Goal: Check status: Check status

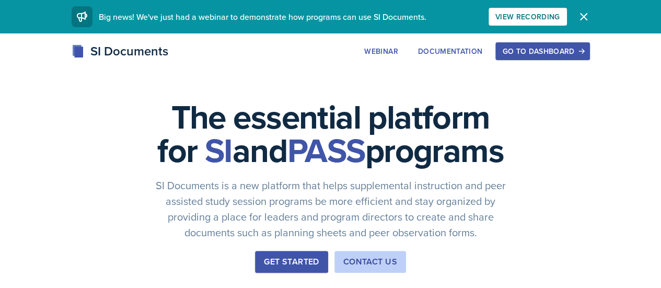
click at [590, 44] on button "Go to Dashboard" at bounding box center [542, 51] width 94 height 18
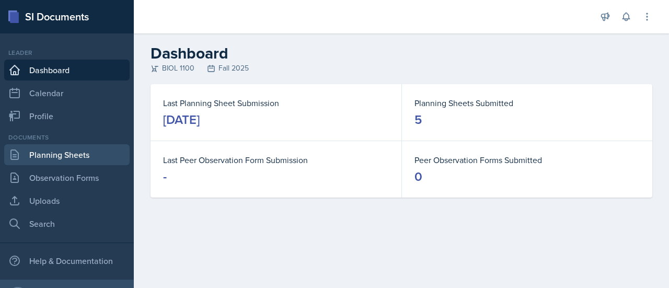
click at [76, 157] on link "Planning Sheets" at bounding box center [66, 154] width 125 height 21
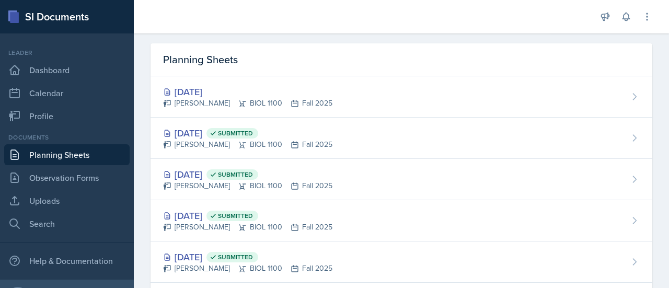
scroll to position [34, 0]
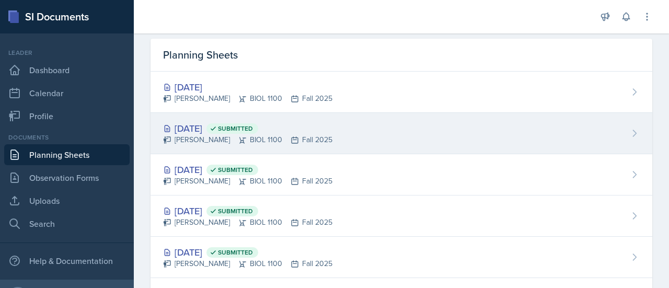
click at [575, 135] on div "[DATE] Submitted [PERSON_NAME] BIOL 1100 Fall 2025" at bounding box center [402, 133] width 502 height 41
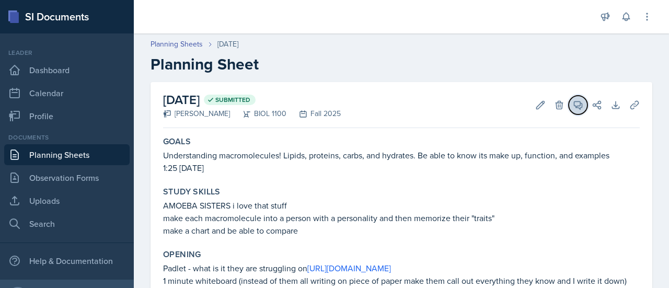
click at [573, 103] on icon at bounding box center [578, 105] width 10 height 10
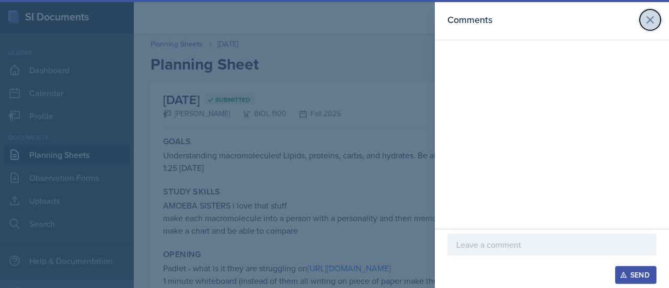
click at [651, 20] on icon at bounding box center [650, 20] width 6 height 6
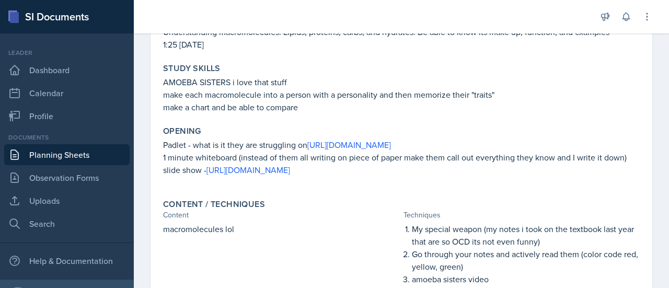
scroll to position [121, 0]
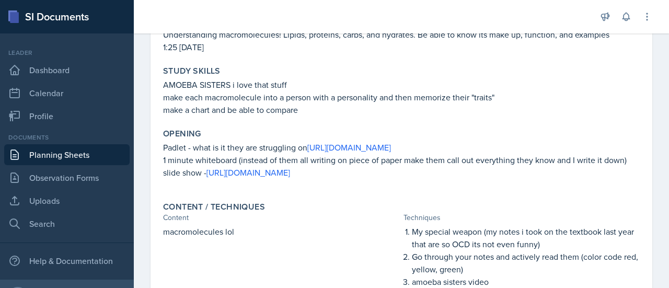
click at [65, 154] on link "Planning Sheets" at bounding box center [66, 154] width 125 height 21
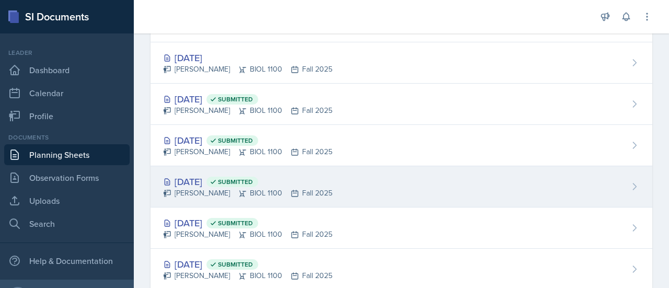
scroll to position [63, 0]
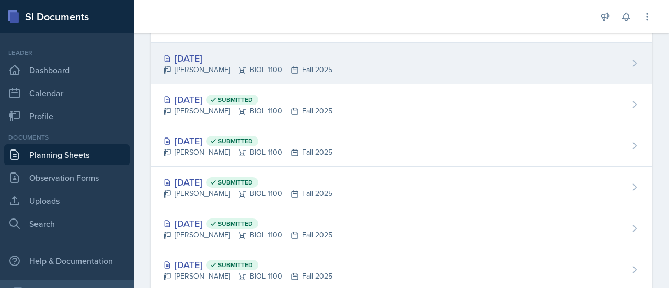
click at [200, 55] on div "[DATE]" at bounding box center [247, 58] width 169 height 14
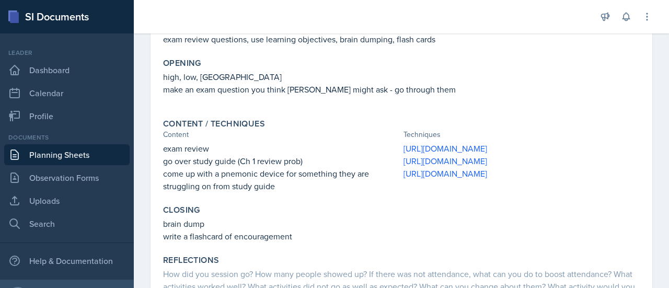
scroll to position [179, 0]
